Goal: Check status: Check status

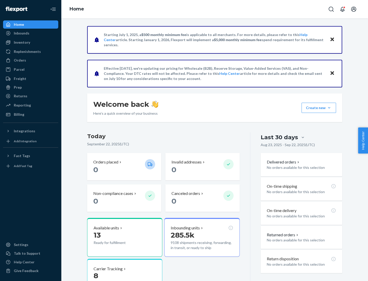
click at [329, 108] on button "Create new Create new inbound Create new order Create new product" at bounding box center [318, 108] width 34 height 10
click at [21, 33] on div "Inbounds" at bounding box center [22, 33] width 16 height 5
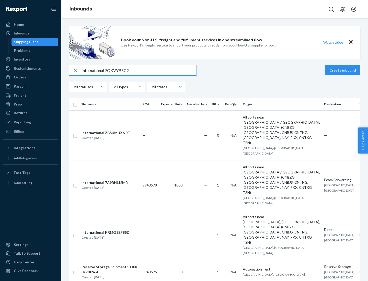
type input "International 7QKVYB5C29"
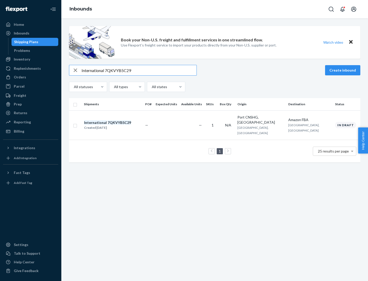
click at [116, 125] on div "Created [DATE]" at bounding box center [107, 127] width 47 height 5
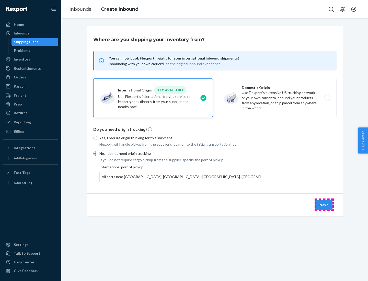
click at [324, 205] on button "Next" at bounding box center [323, 205] width 17 height 10
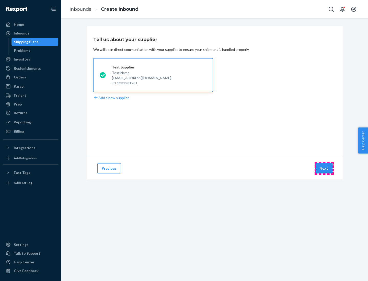
click at [324, 168] on button "Next" at bounding box center [323, 168] width 17 height 10
